Goal: Information Seeking & Learning: Find specific fact

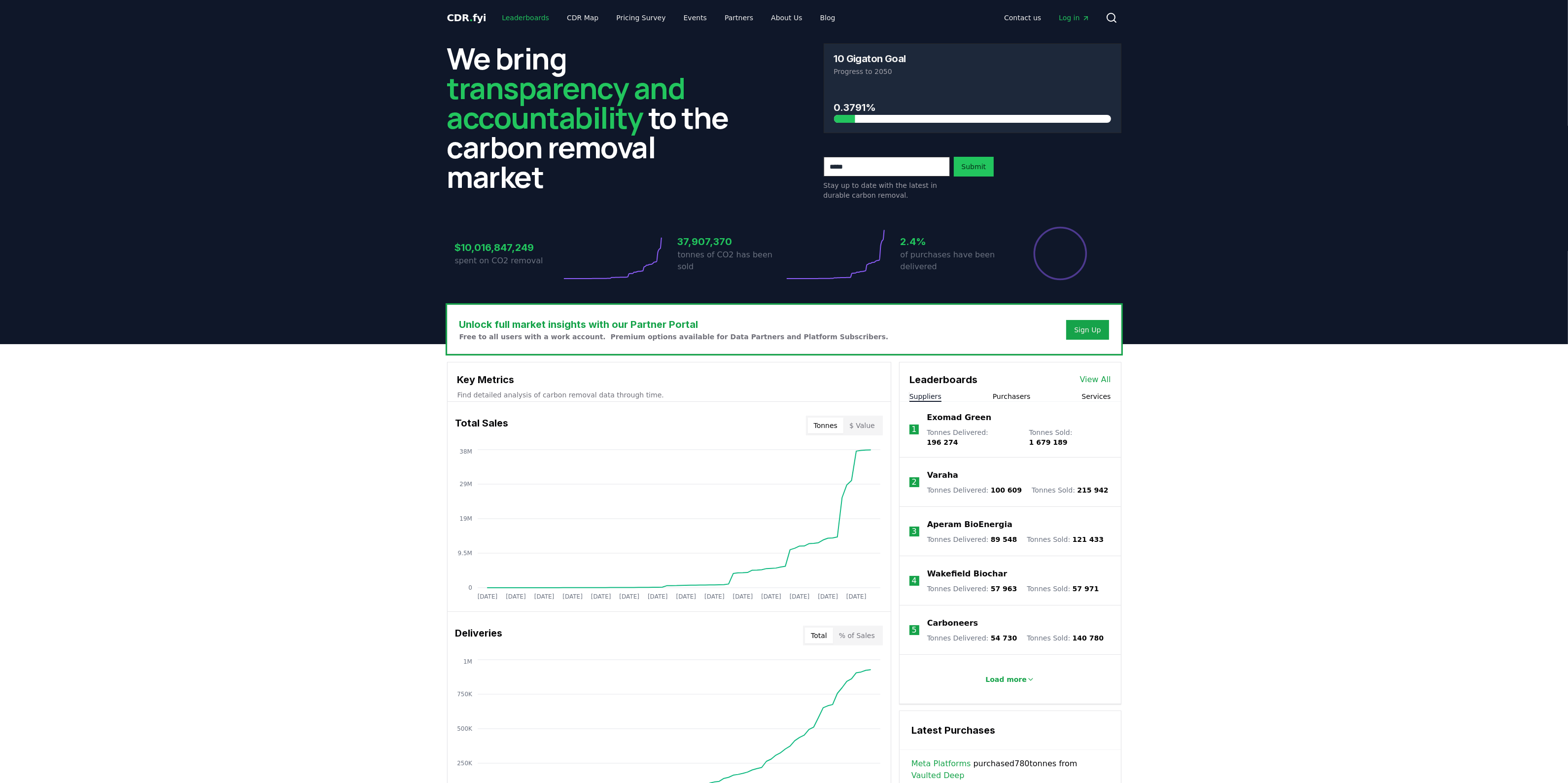
click at [519, 21] on link "Leaderboards" at bounding box center [525, 18] width 63 height 18
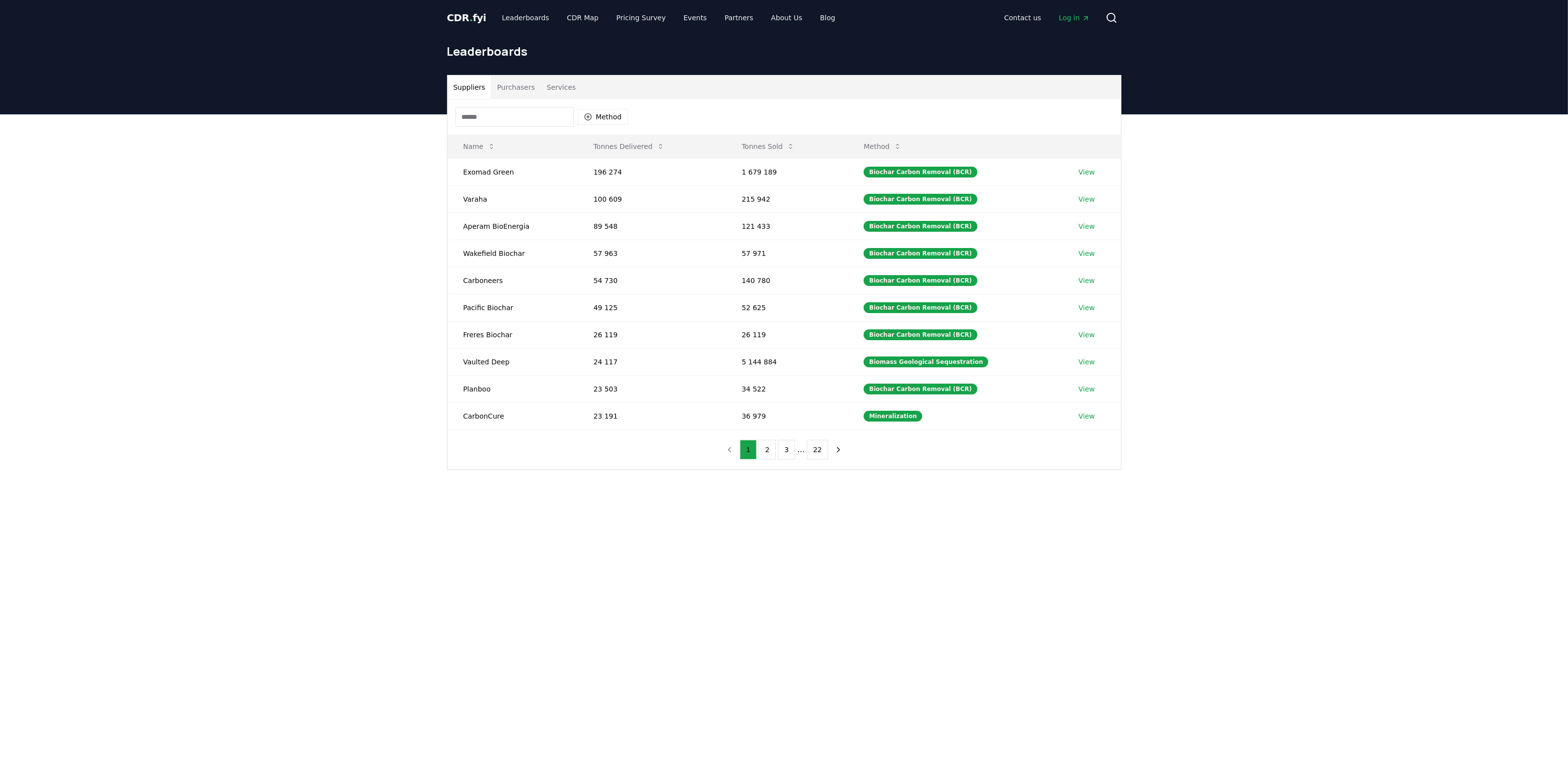
click at [501, 87] on button "Purchasers" at bounding box center [516, 87] width 50 height 24
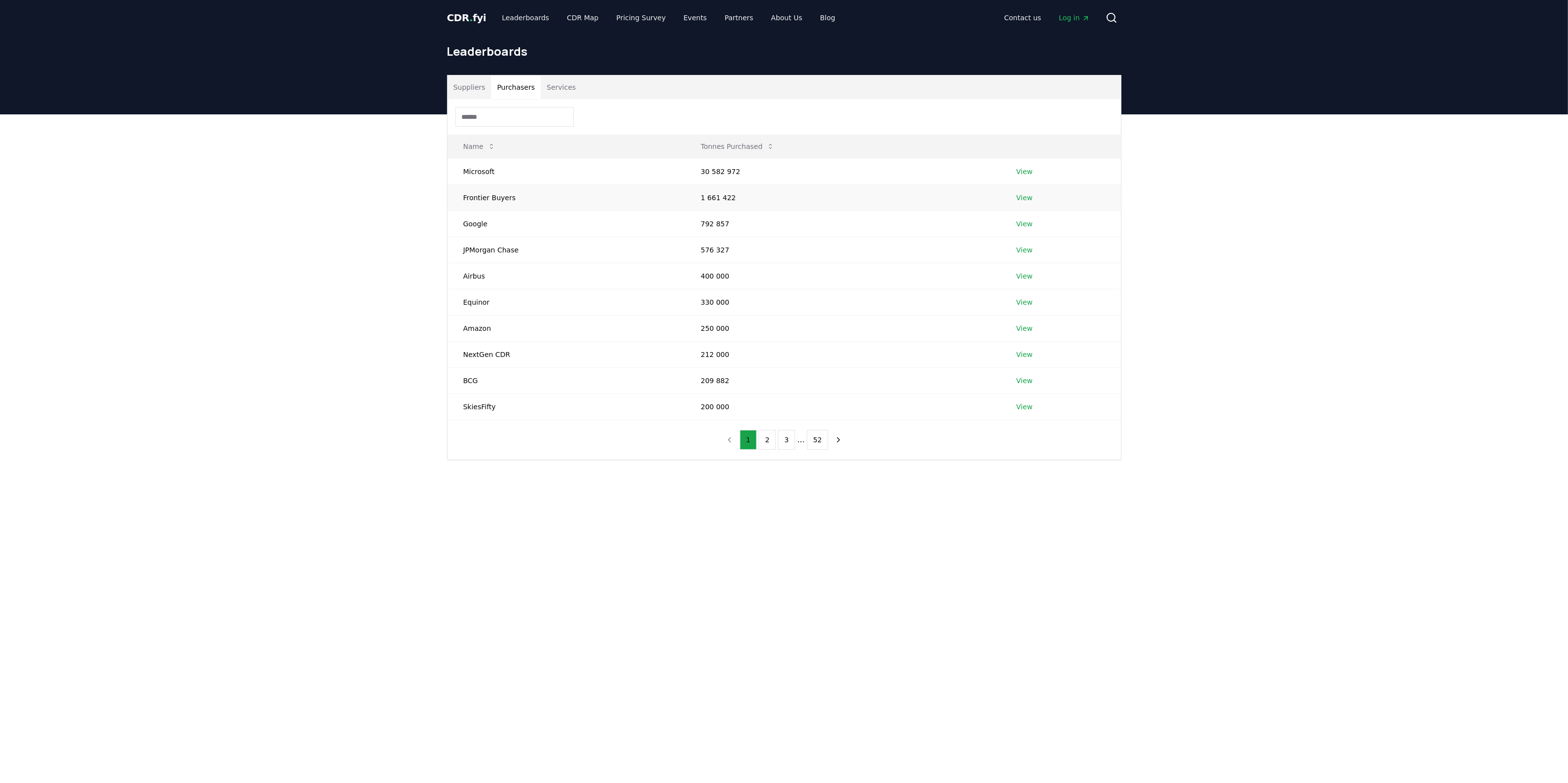
click at [492, 198] on td "Frontier Buyers" at bounding box center [566, 197] width 237 height 26
click at [1024, 197] on link "View" at bounding box center [1024, 198] width 16 height 10
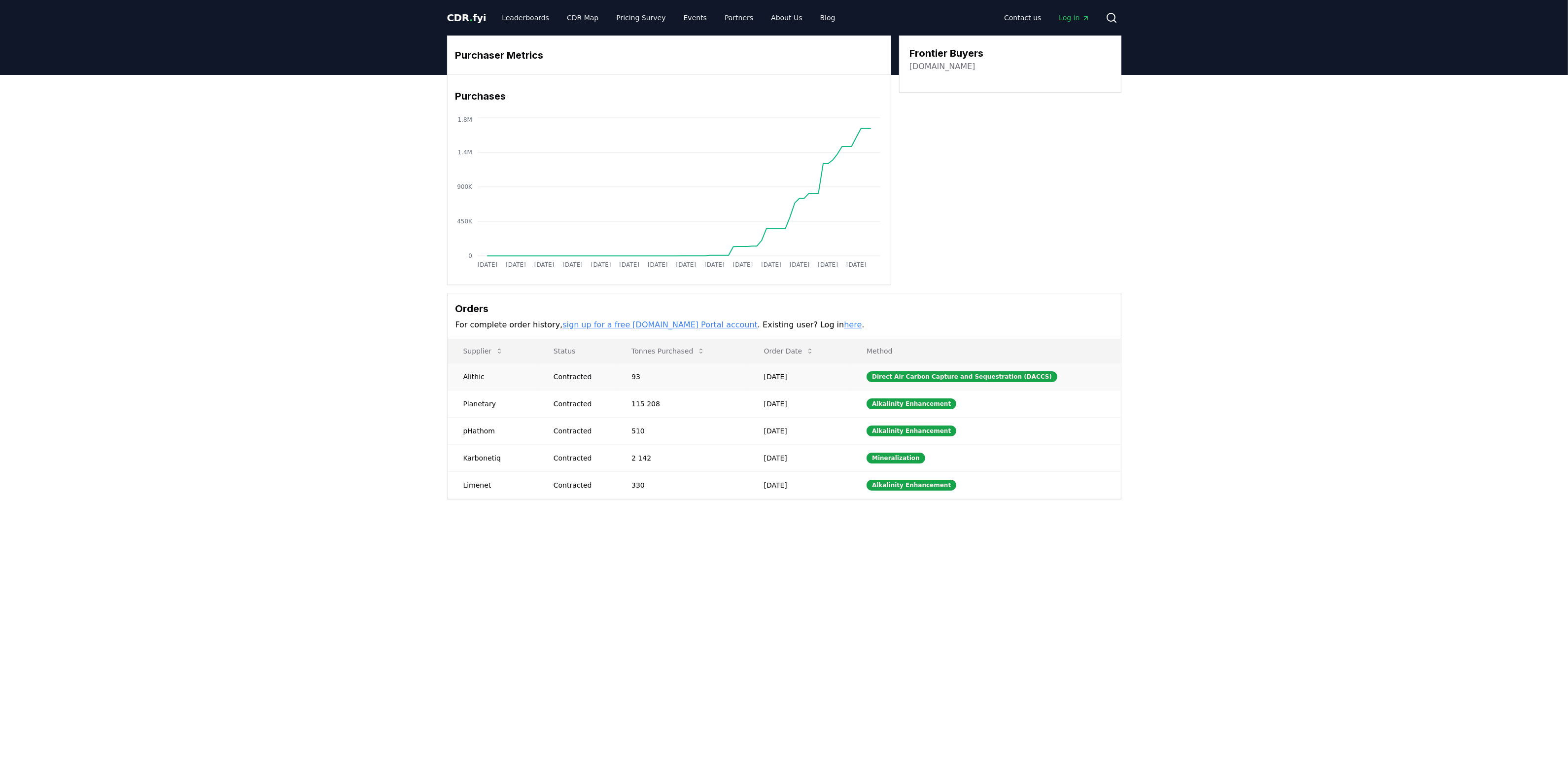
click at [572, 380] on div "Contracted" at bounding box center [580, 377] width 54 height 10
click at [794, 351] on button "Order Date" at bounding box center [789, 351] width 66 height 19
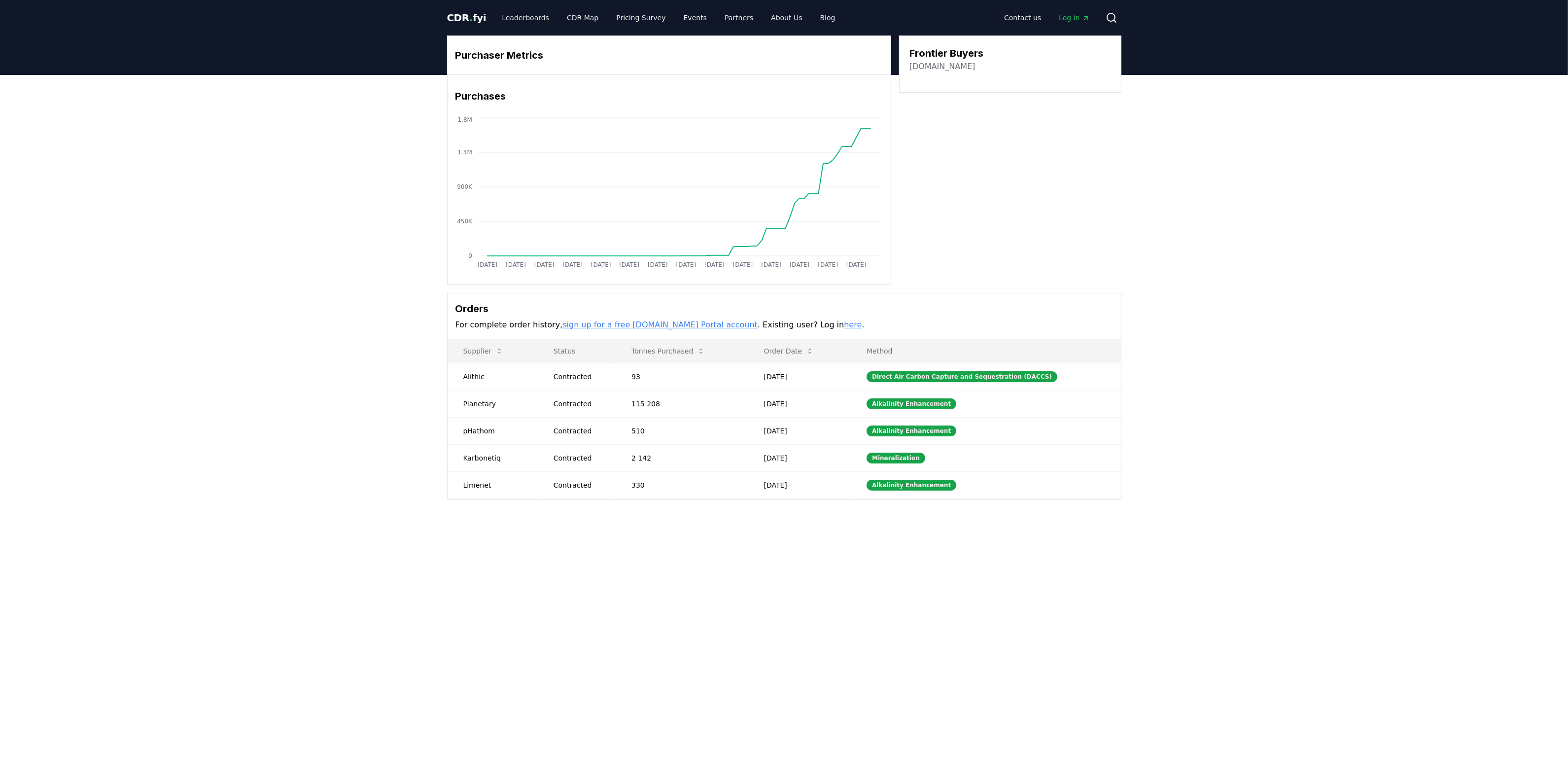
click at [932, 54] on h3 "Frontier Buyers" at bounding box center [946, 53] width 74 height 15
click at [469, 378] on td "Alithic" at bounding box center [492, 376] width 90 height 27
click at [469, 377] on td "Alithic" at bounding box center [492, 376] width 90 height 27
copy td "Alithic"
